Goal: Book appointment/travel/reservation

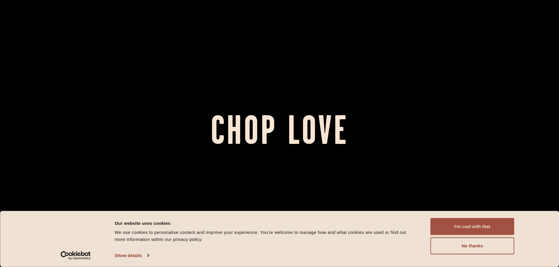
click at [475, 222] on button "I'm cool with that" at bounding box center [473, 226] width 84 height 17
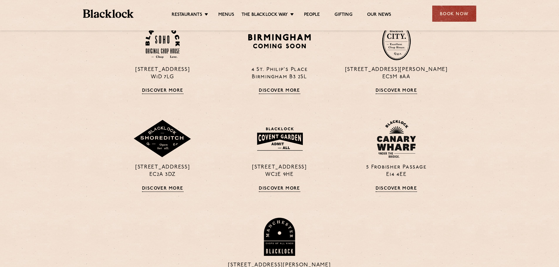
scroll to position [470, 0]
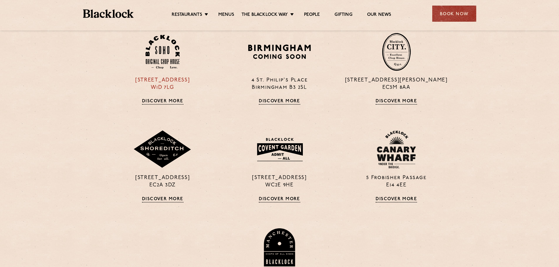
click at [172, 88] on p "[STREET_ADDRESS]" at bounding box center [163, 84] width 108 height 15
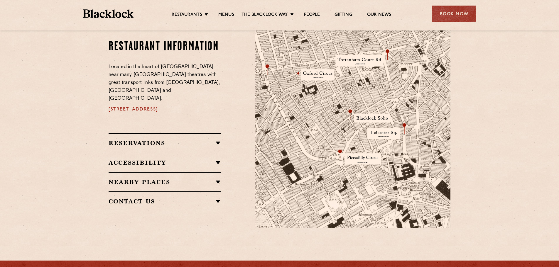
scroll to position [176, 0]
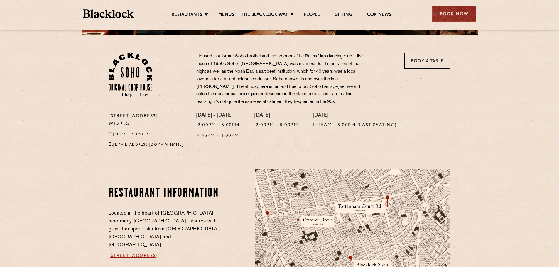
click at [458, 20] on div "Book Now" at bounding box center [454, 14] width 44 height 16
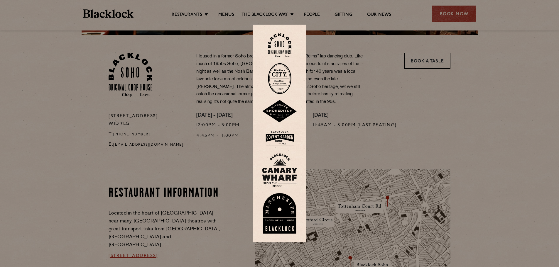
click at [283, 79] on img at bounding box center [279, 78] width 23 height 31
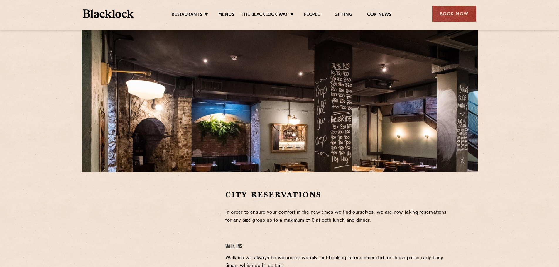
scroll to position [88, 0]
